Goal: Transaction & Acquisition: Purchase product/service

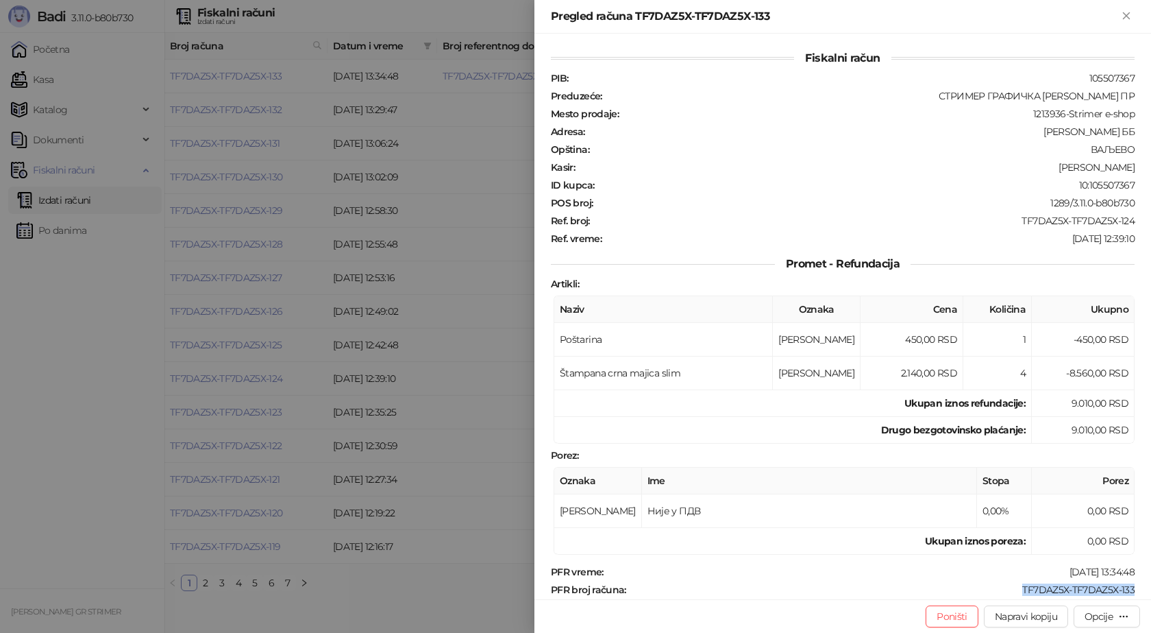
scroll to position [69, 0]
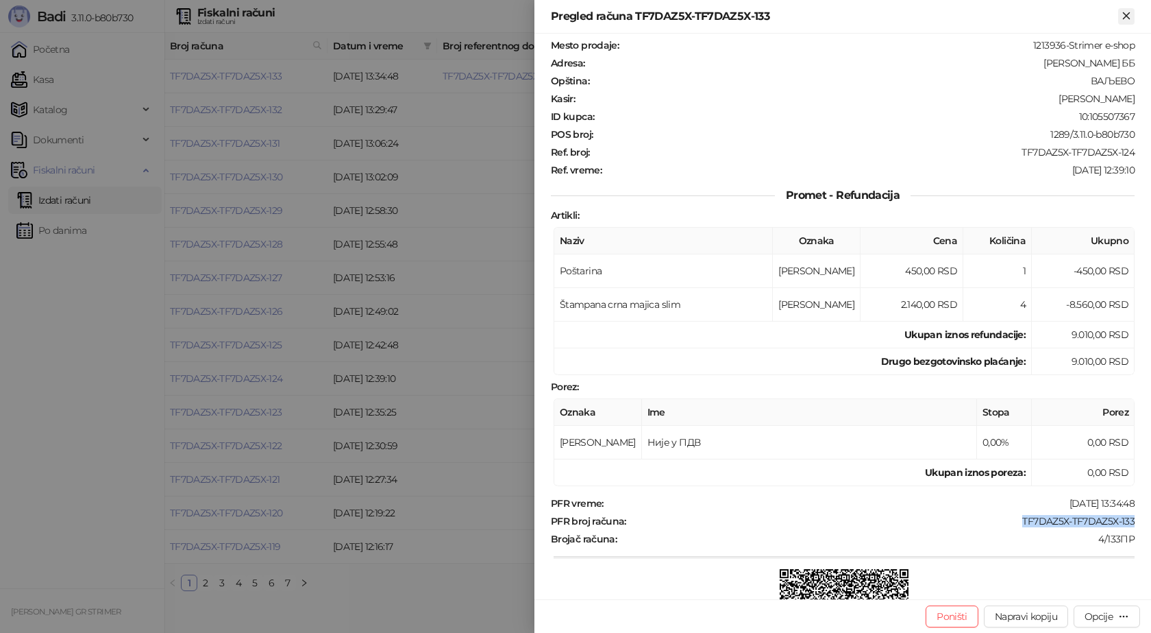
click at [1128, 16] on icon "Zatvori" at bounding box center [1127, 16] width 12 height 12
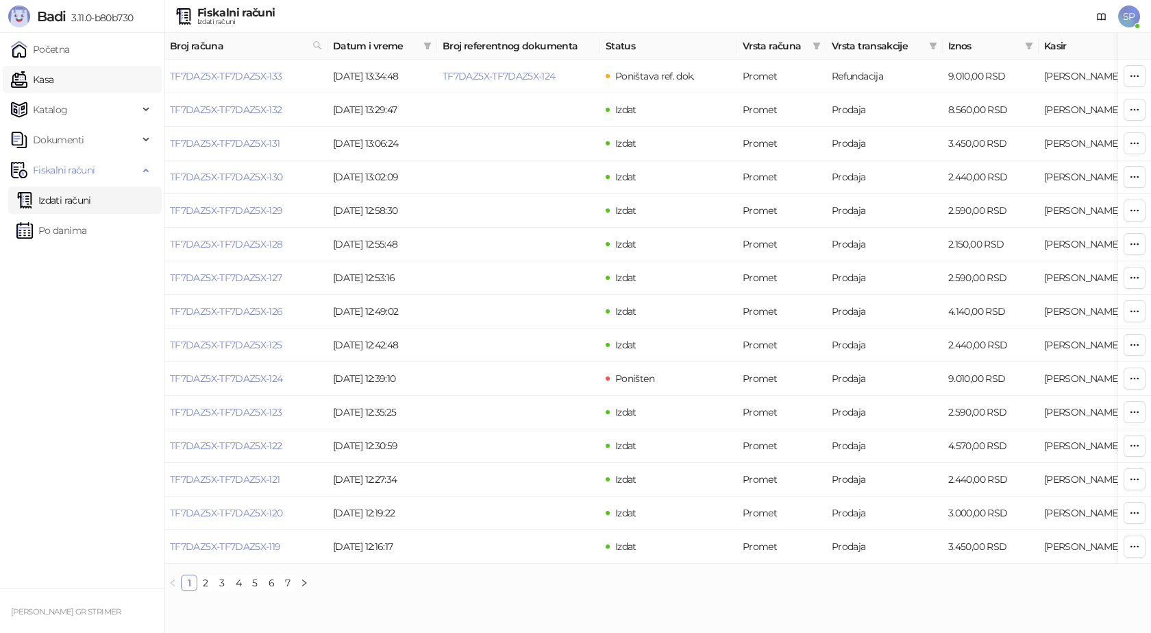
click at [53, 76] on link "Kasa" at bounding box center [32, 79] width 42 height 27
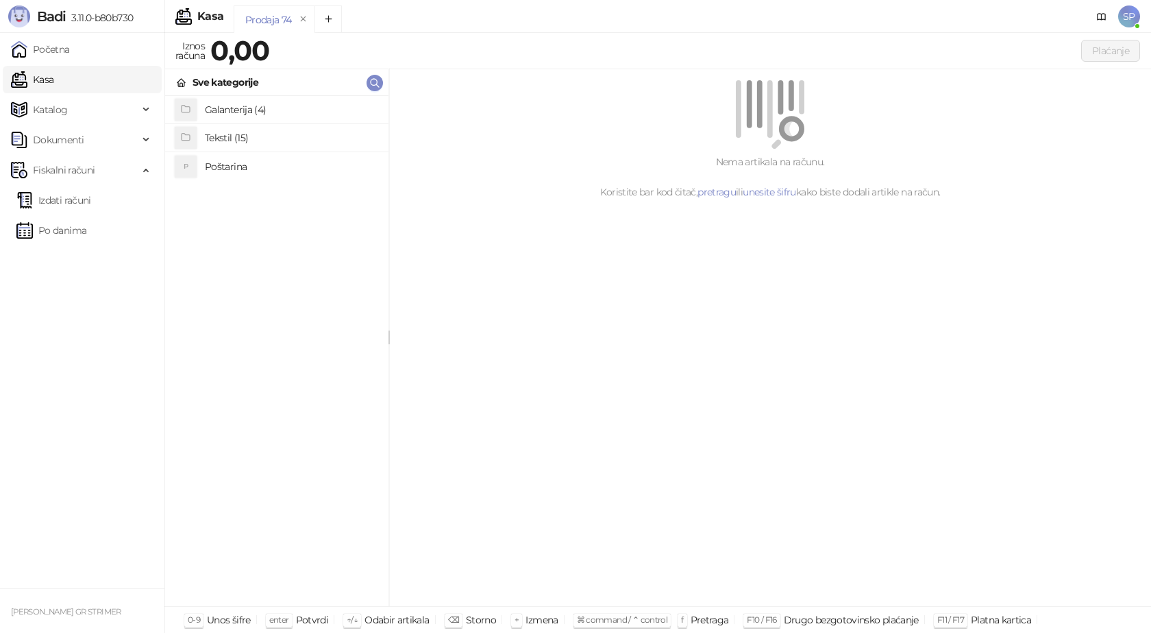
click at [243, 168] on h4 "Poštarina" at bounding box center [291, 167] width 173 height 22
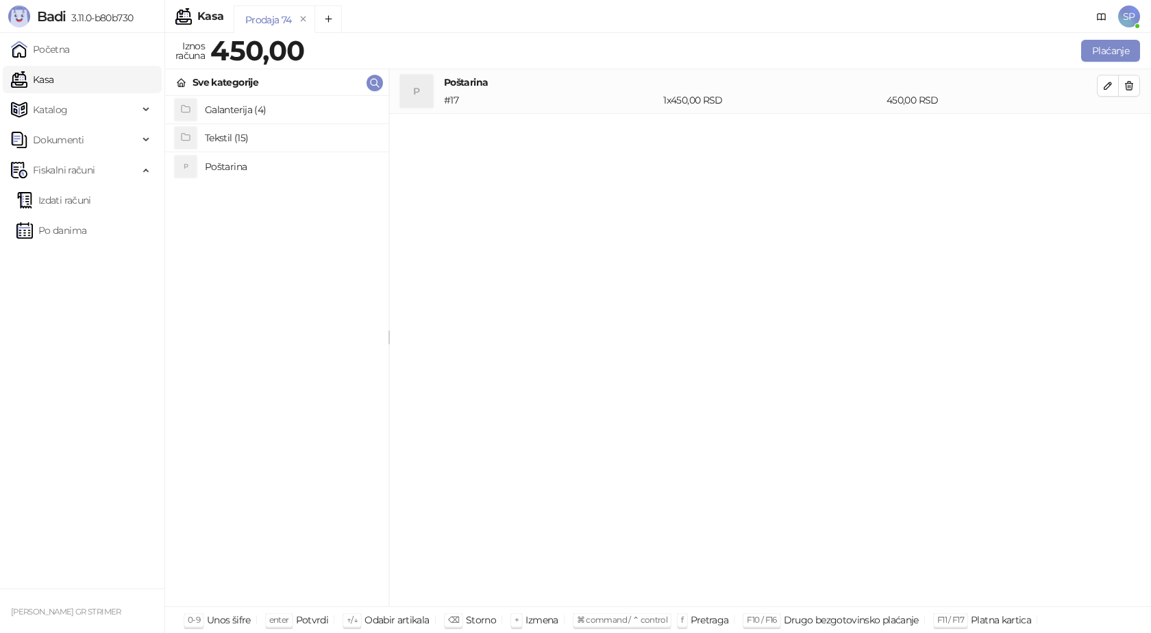
click at [245, 133] on h4 "Tekstil (15)" at bounding box center [291, 138] width 173 height 22
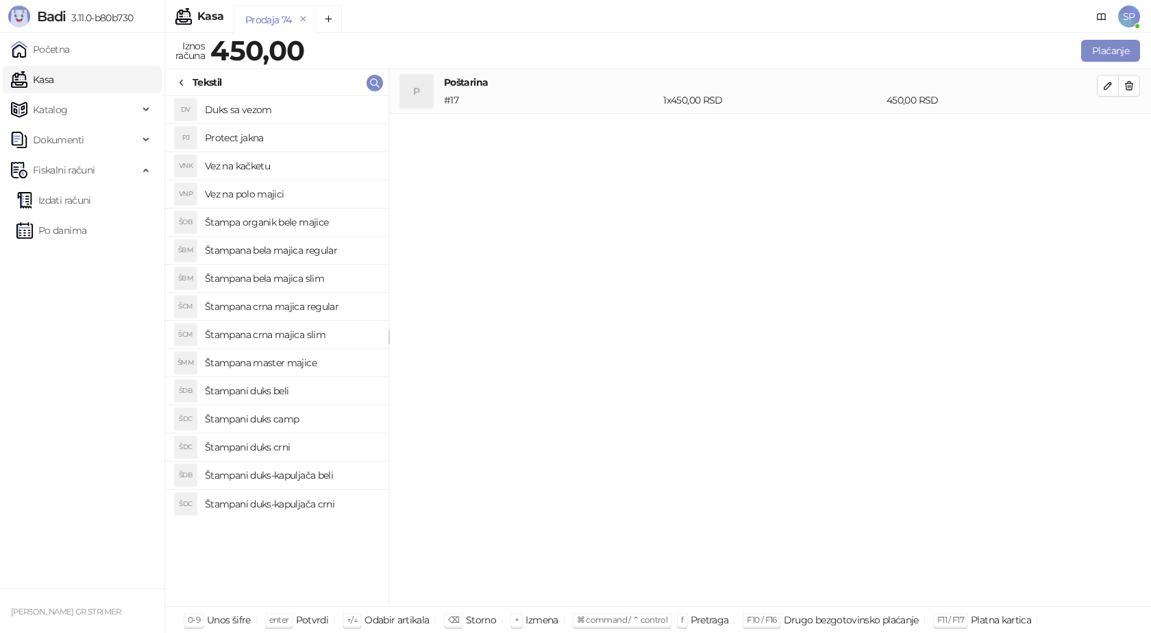
click at [295, 246] on h4 "Štampana bela majica regular" at bounding box center [291, 250] width 173 height 22
click at [1109, 127] on icon "button" at bounding box center [1108, 130] width 7 height 7
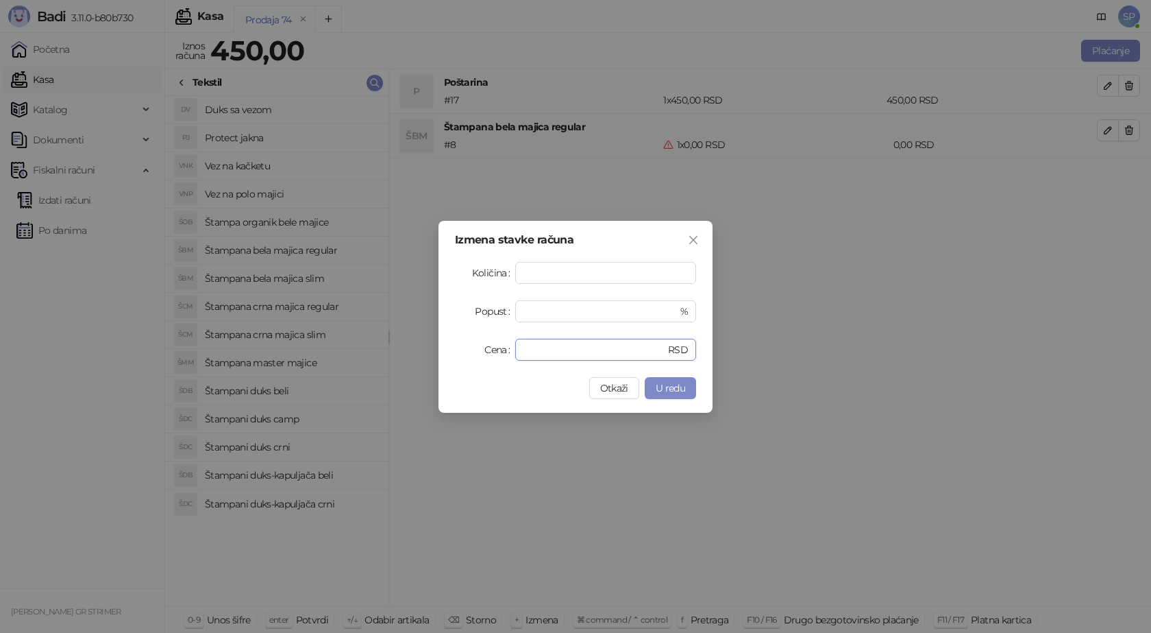
drag, startPoint x: 537, startPoint y: 349, endPoint x: 464, endPoint y: 348, distance: 73.3
click at [466, 349] on div "Cena * RSD" at bounding box center [575, 350] width 241 height 22
type input "****"
click at [673, 396] on button "U redu" at bounding box center [670, 388] width 51 height 22
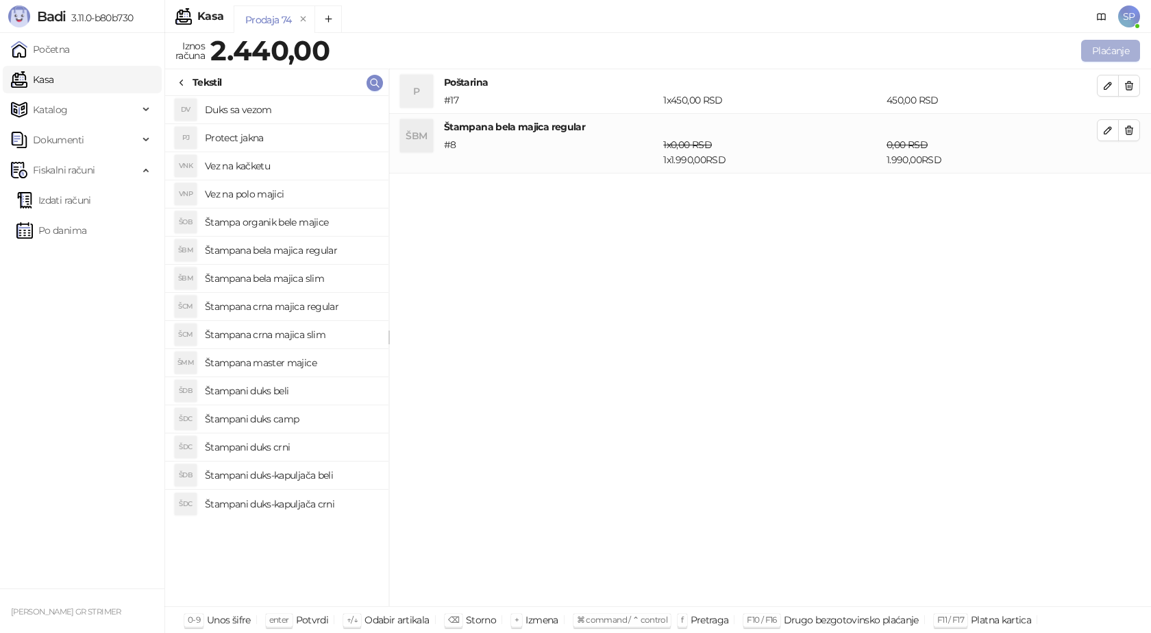
click at [1117, 51] on button "Plaćanje" at bounding box center [1111, 51] width 59 height 22
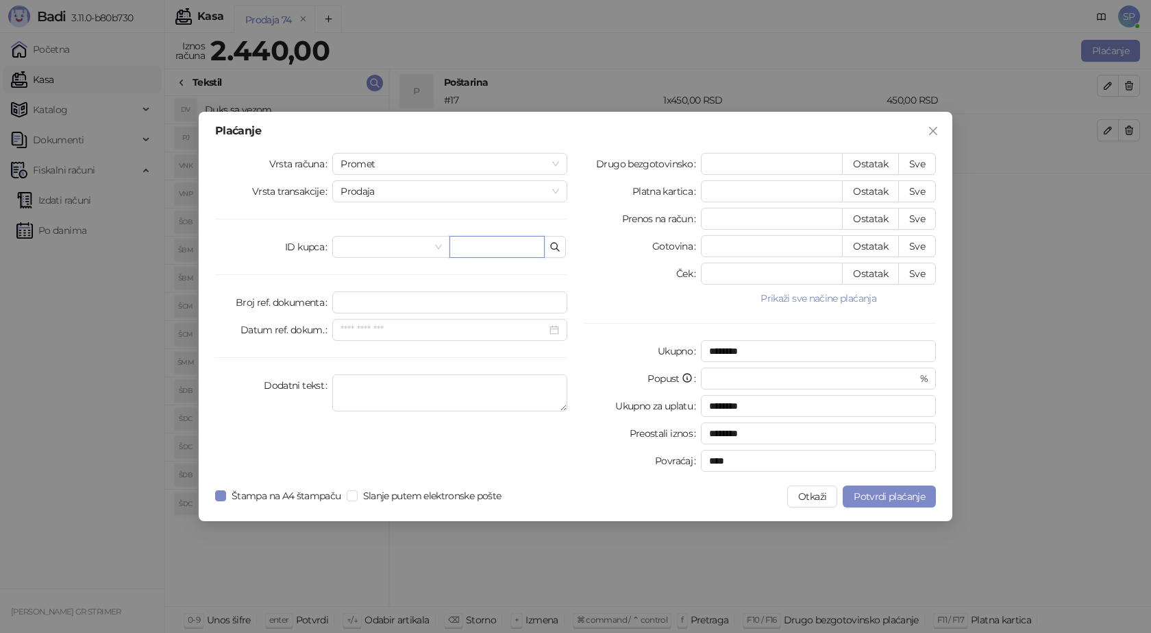
click at [460, 250] on input "text" at bounding box center [497, 247] width 95 height 22
type input "**********"
click at [925, 162] on button "Sve" at bounding box center [918, 164] width 38 height 22
type input "****"
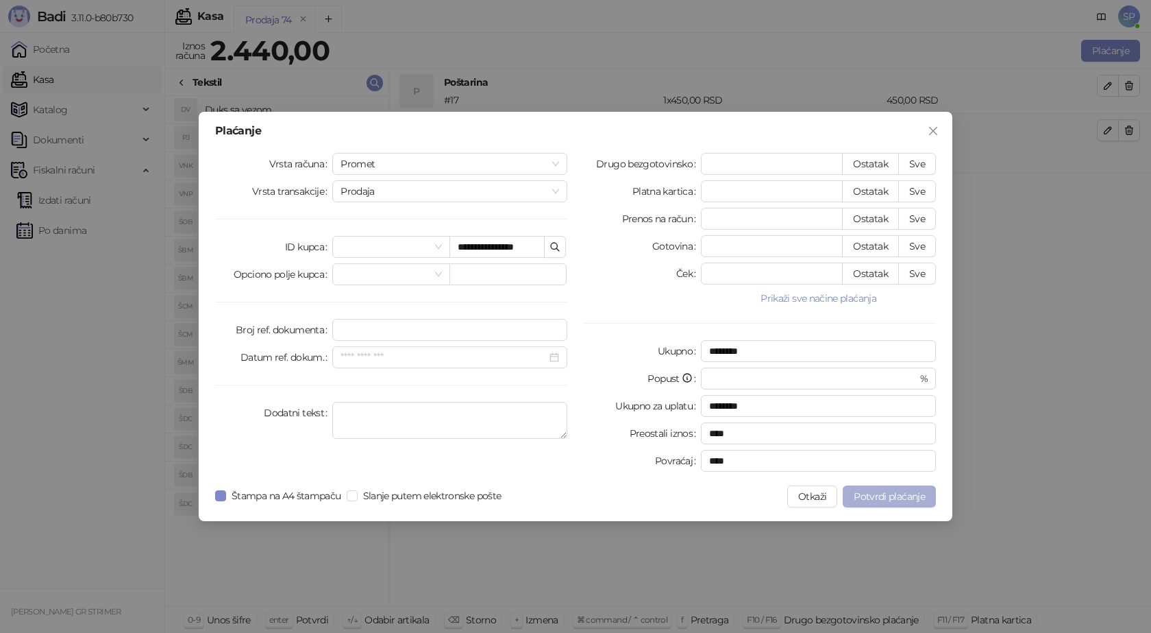
click at [887, 504] on button "Potvrdi plaćanje" at bounding box center [889, 496] width 93 height 22
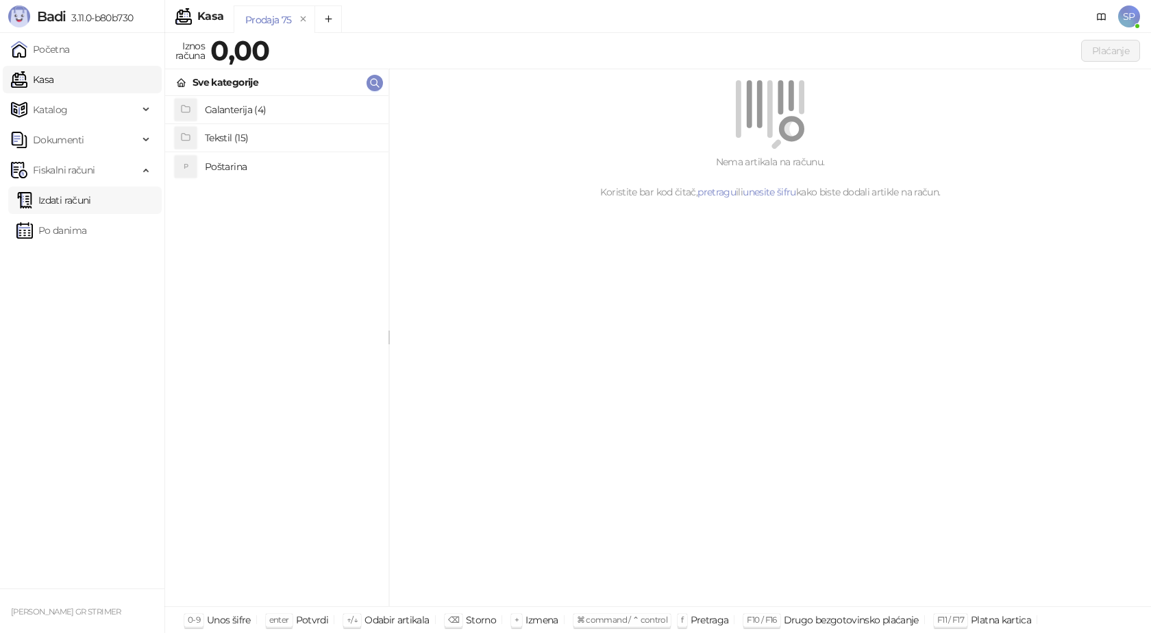
click at [87, 203] on link "Izdati računi" at bounding box center [53, 199] width 75 height 27
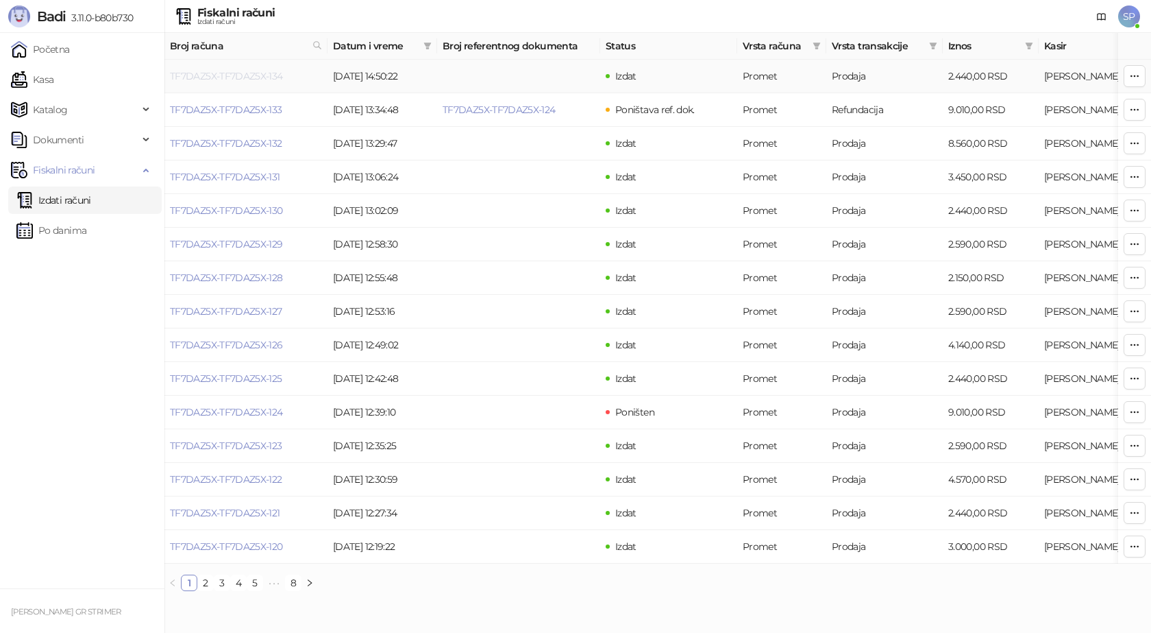
click at [223, 77] on link "TF7DAZ5X-TF7DAZ5X-134" at bounding box center [226, 76] width 113 height 12
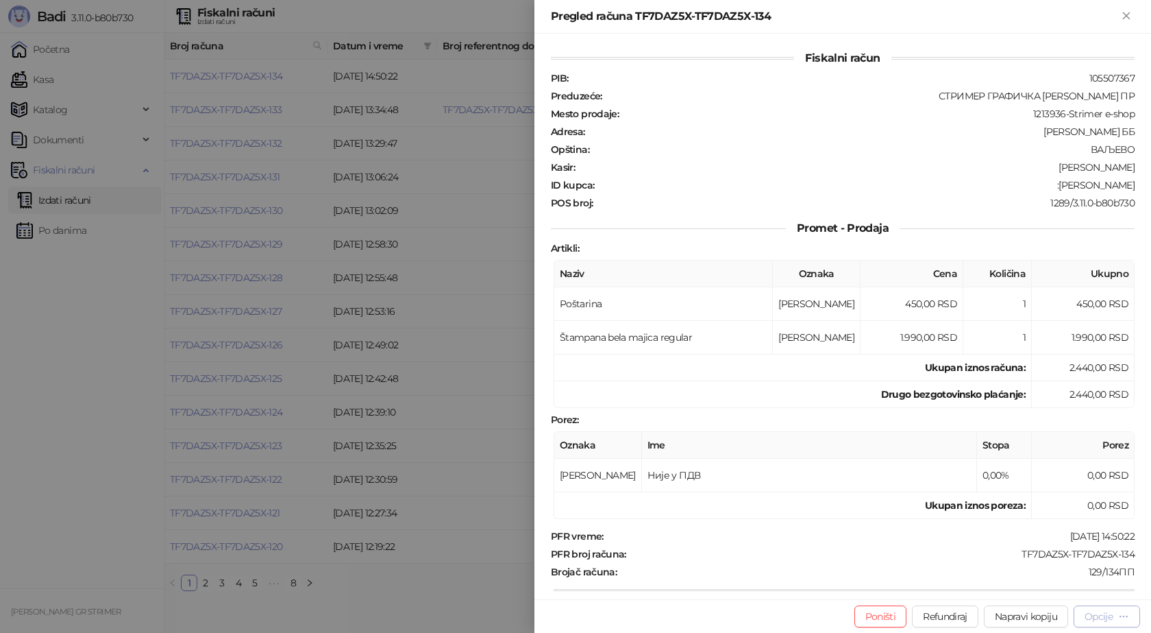
click at [1110, 616] on div "Opcije" at bounding box center [1099, 616] width 28 height 12
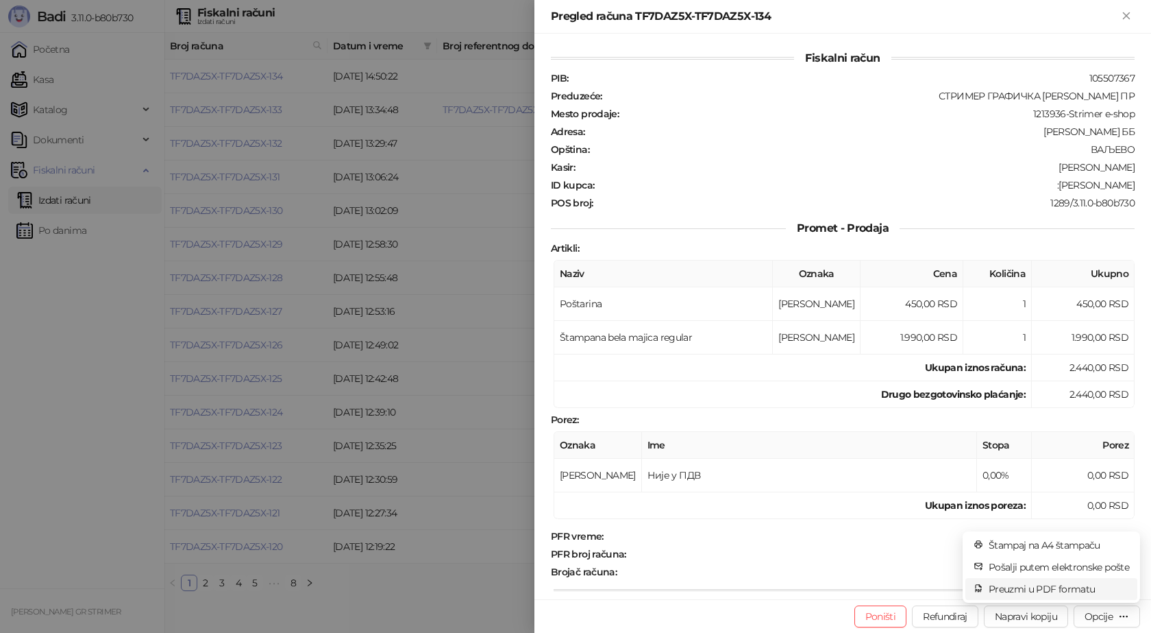
click at [1083, 595] on span "Preuzmi u PDF formatu" at bounding box center [1059, 588] width 141 height 15
drag, startPoint x: 1129, startPoint y: 550, endPoint x: 1012, endPoint y: 548, distance: 117.2
click at [1012, 548] on div "Fiskalni račun PIB : 105507367 Preduzeće : СТРИМЕР ГРАФИЧКА РАДЊА [PERSON_NAME]…" at bounding box center [843, 316] width 617 height 565
copy div "TF7DAZ5X-TF7DAZ5X-134"
drag, startPoint x: 1125, startPoint y: 182, endPoint x: 1052, endPoint y: 190, distance: 73.0
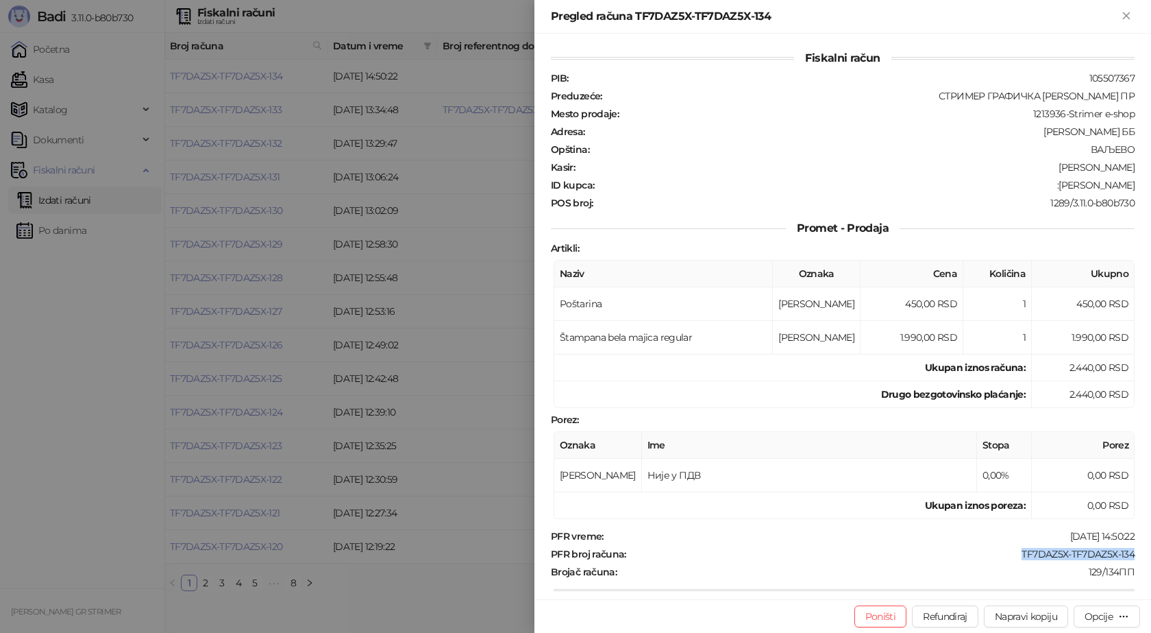
click at [1052, 190] on div ":[PERSON_NAME]" at bounding box center [866, 185] width 541 height 12
copy div "[PERSON_NAME]"
